Goal: Task Accomplishment & Management: Manage account settings

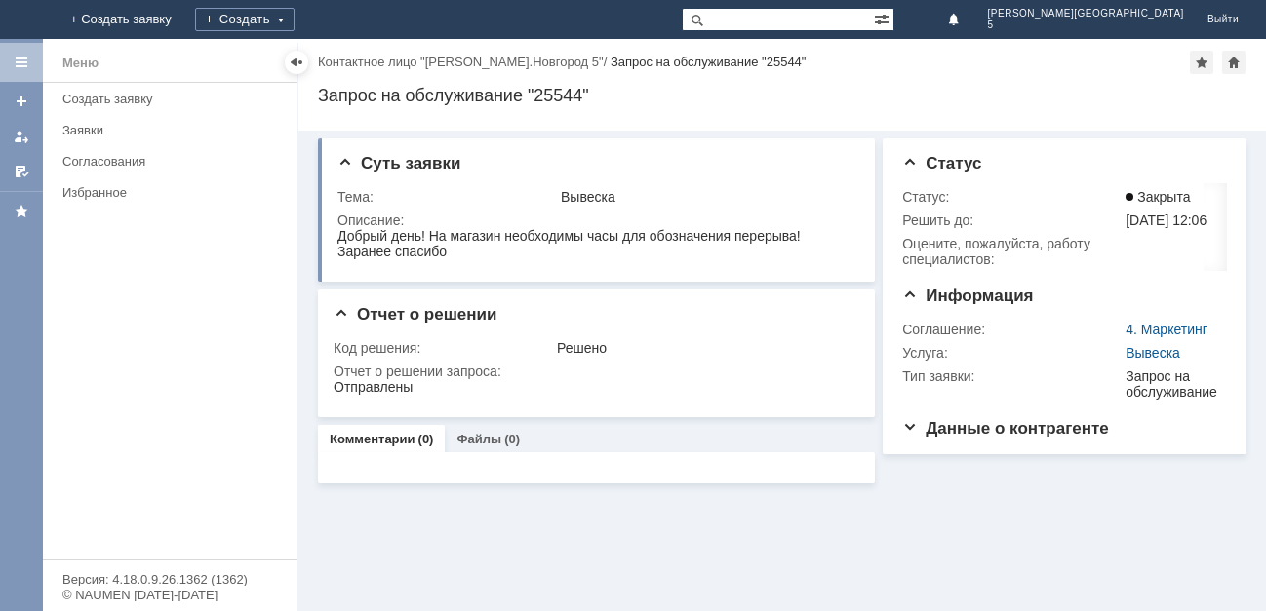
click at [23, 20] on img at bounding box center [23, 20] width 0 height 0
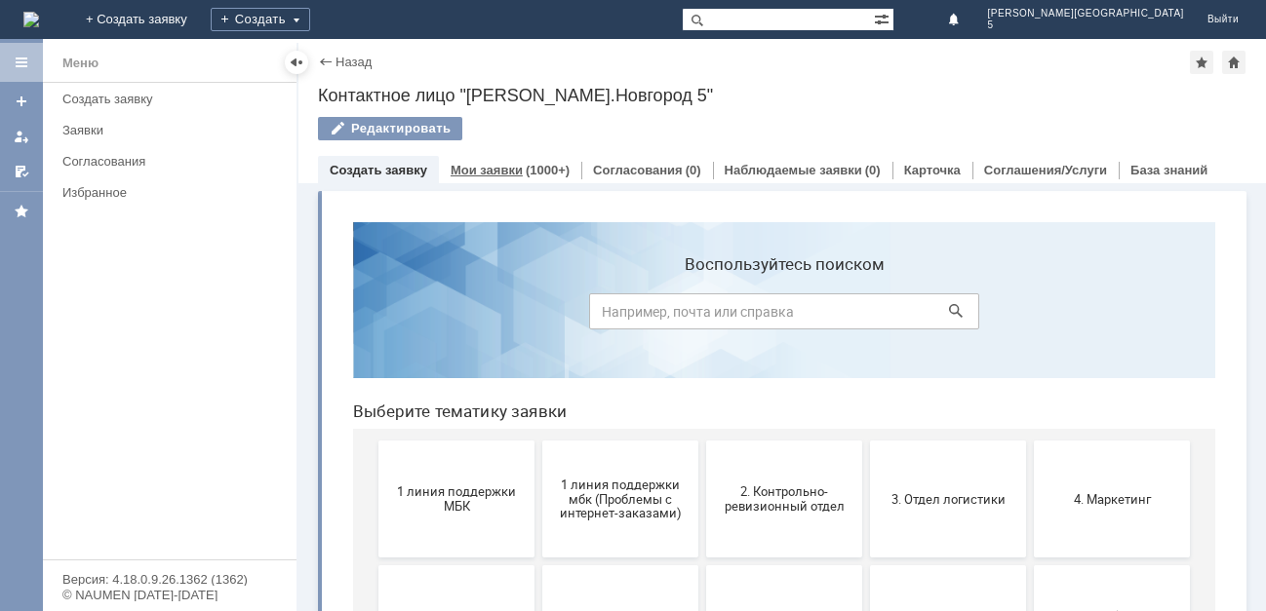
click at [504, 168] on link "Мои заявки" at bounding box center [487, 170] width 72 height 15
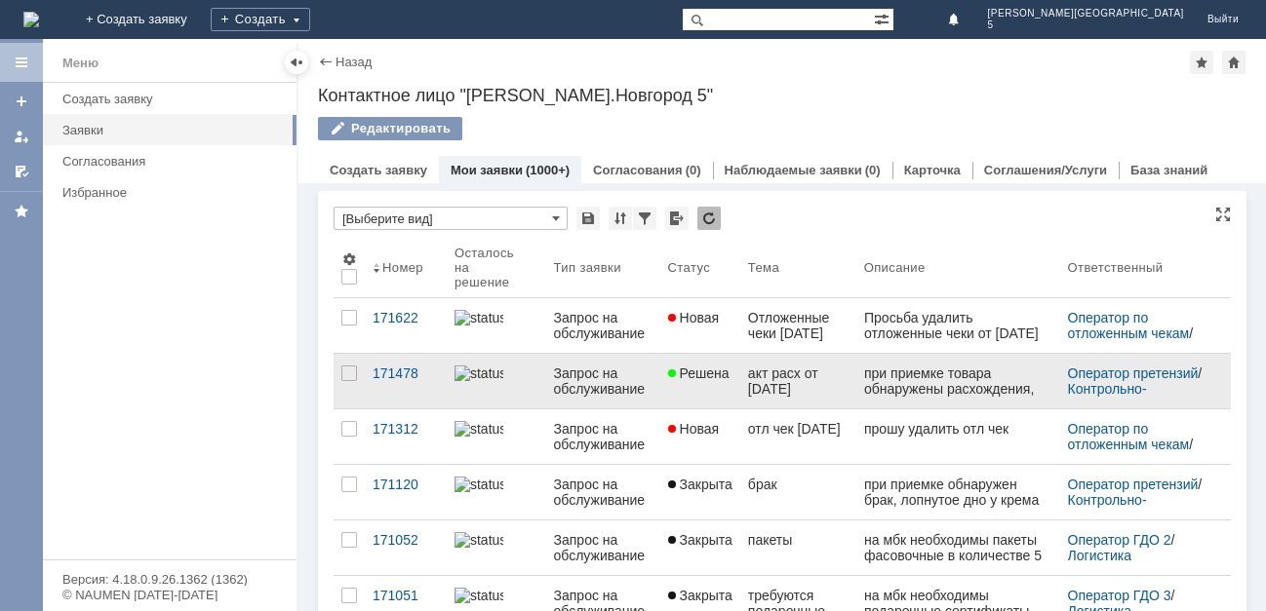
click at [689, 375] on span "Решена" at bounding box center [698, 374] width 61 height 16
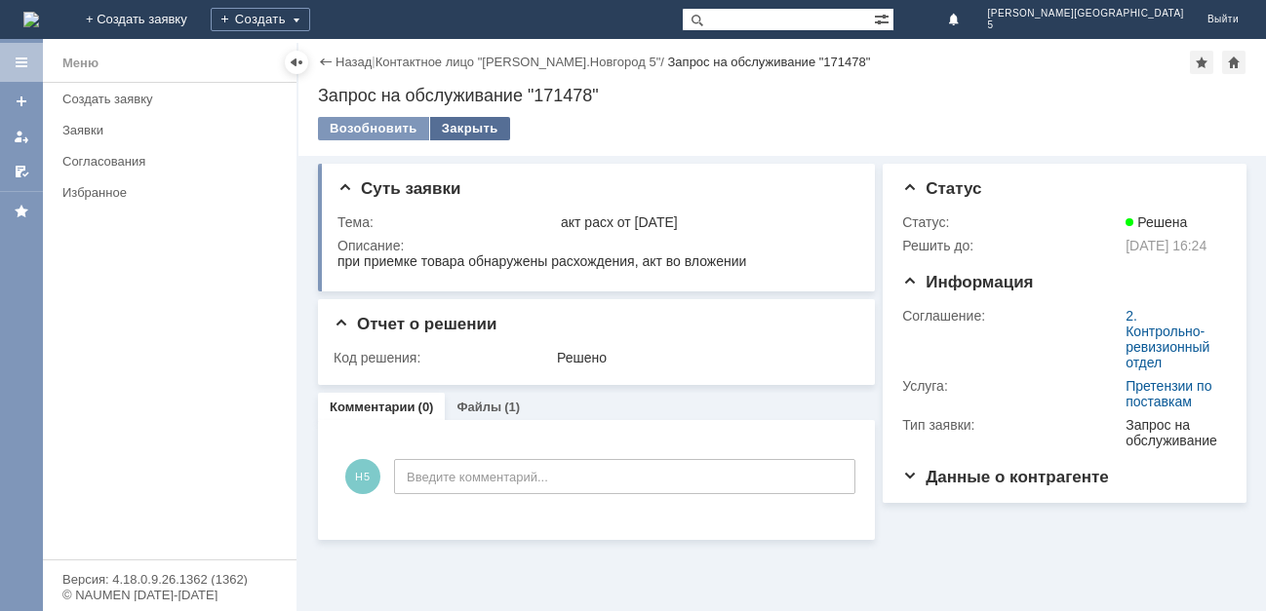
click at [464, 124] on div "Закрыть" at bounding box center [470, 128] width 80 height 23
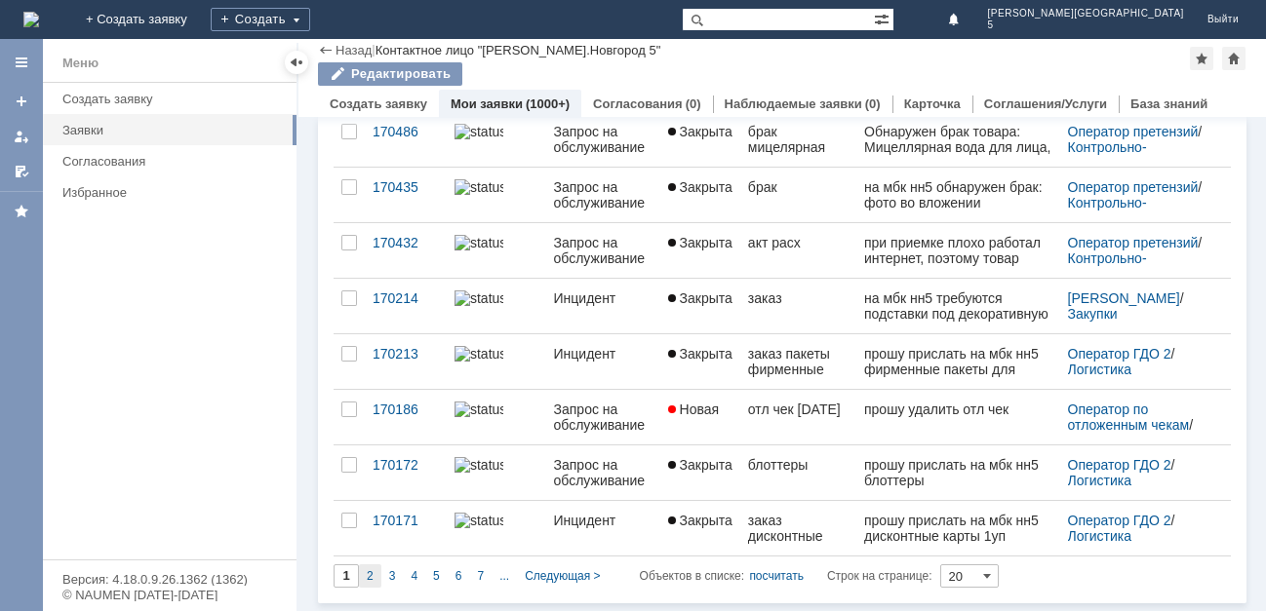
click at [367, 576] on span "2" at bounding box center [370, 577] width 7 height 14
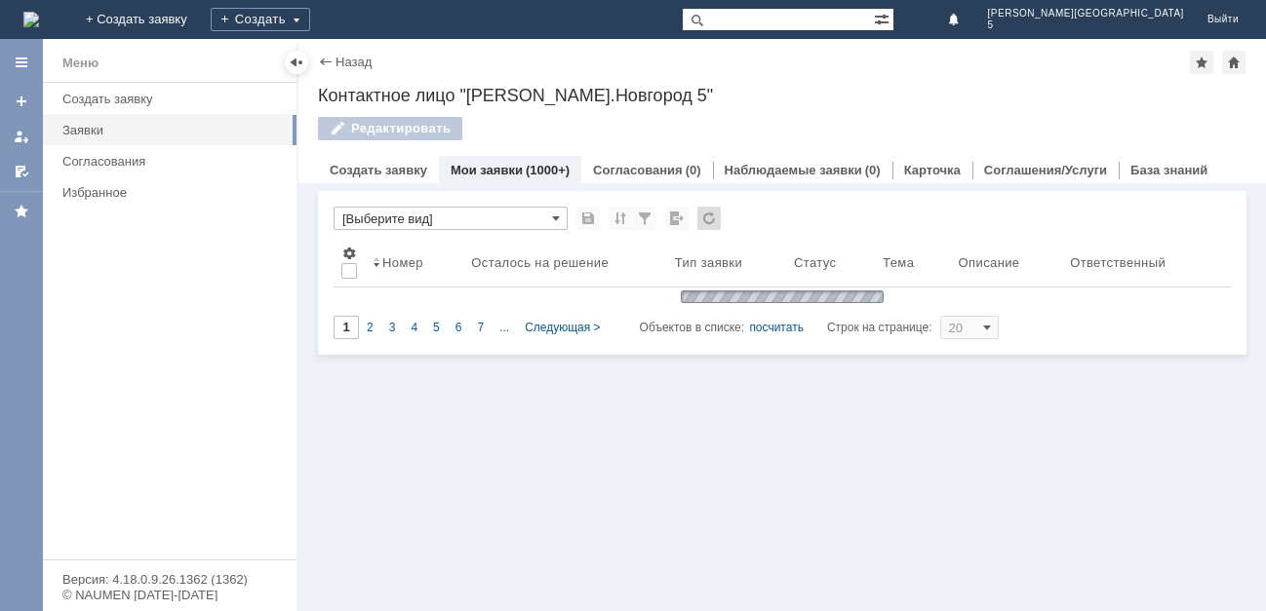
type input "2"
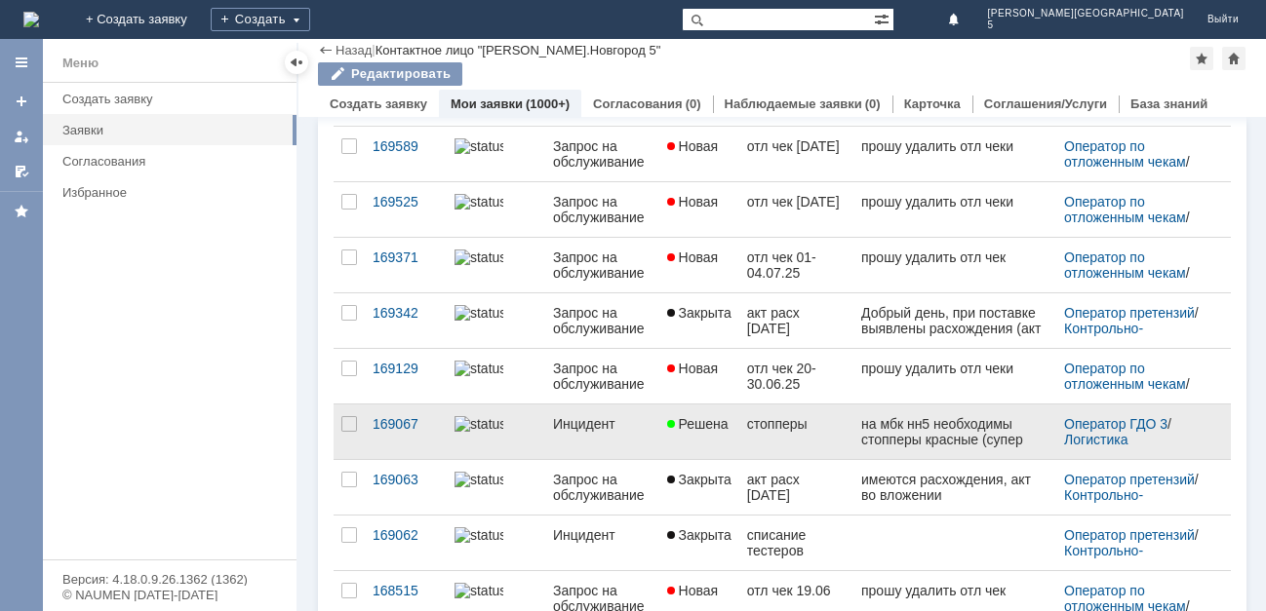
click at [705, 411] on link "Решена" at bounding box center [699, 432] width 80 height 55
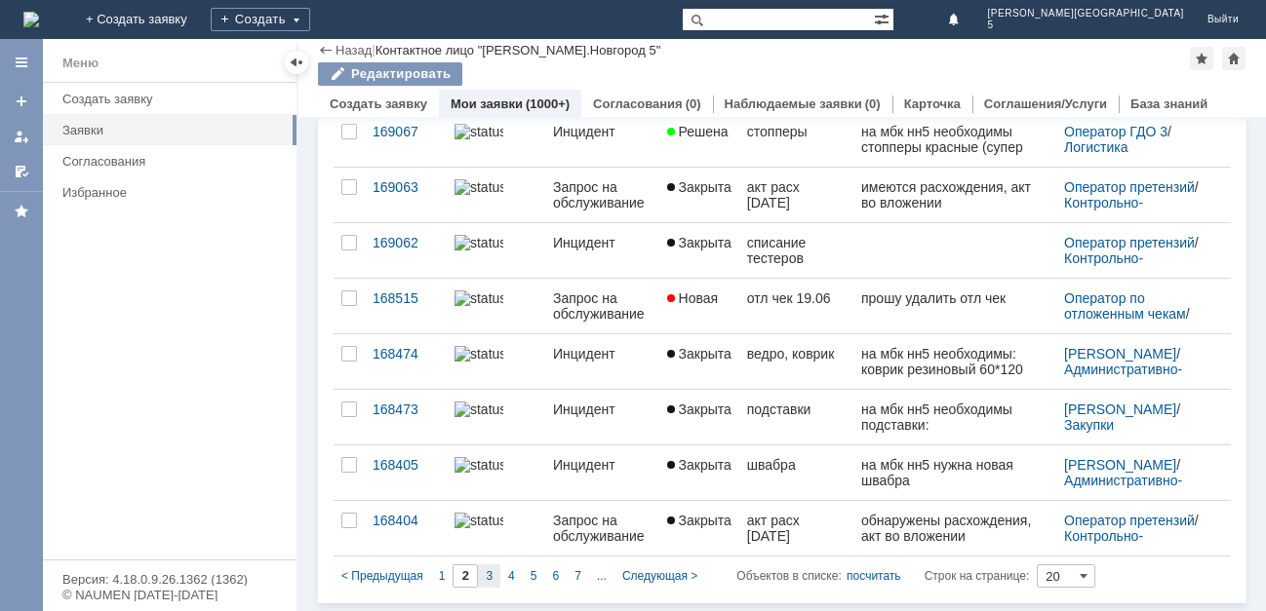
click at [484, 579] on div "3" at bounding box center [489, 576] width 22 height 23
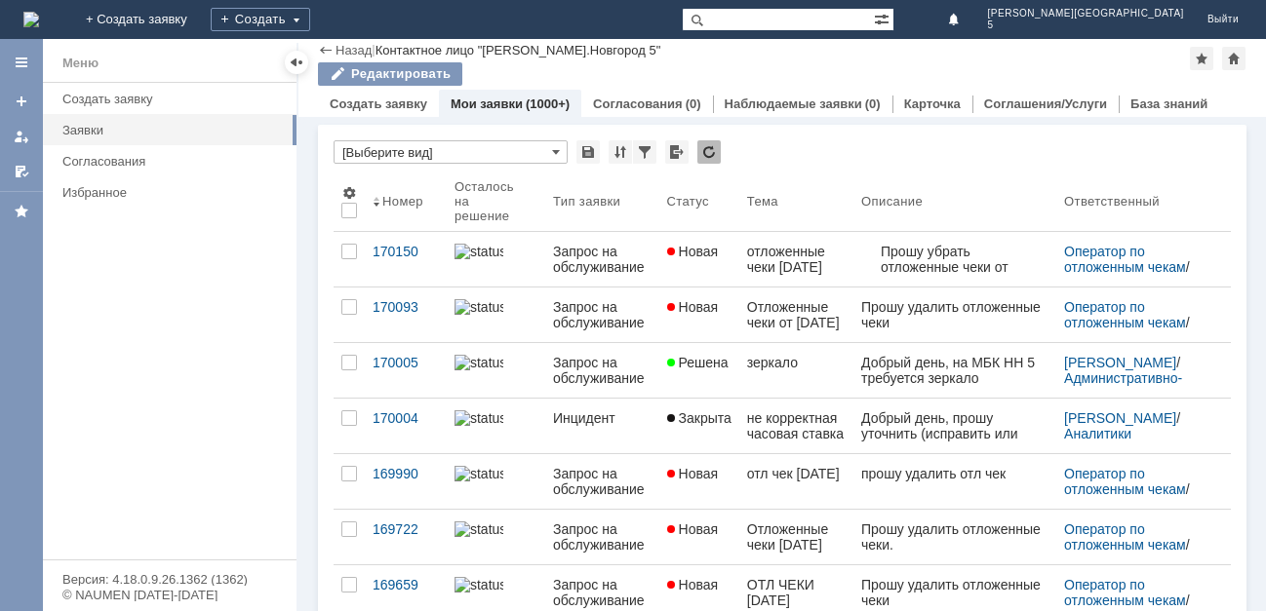
type input "3"
